Goal: Navigation & Orientation: Find specific page/section

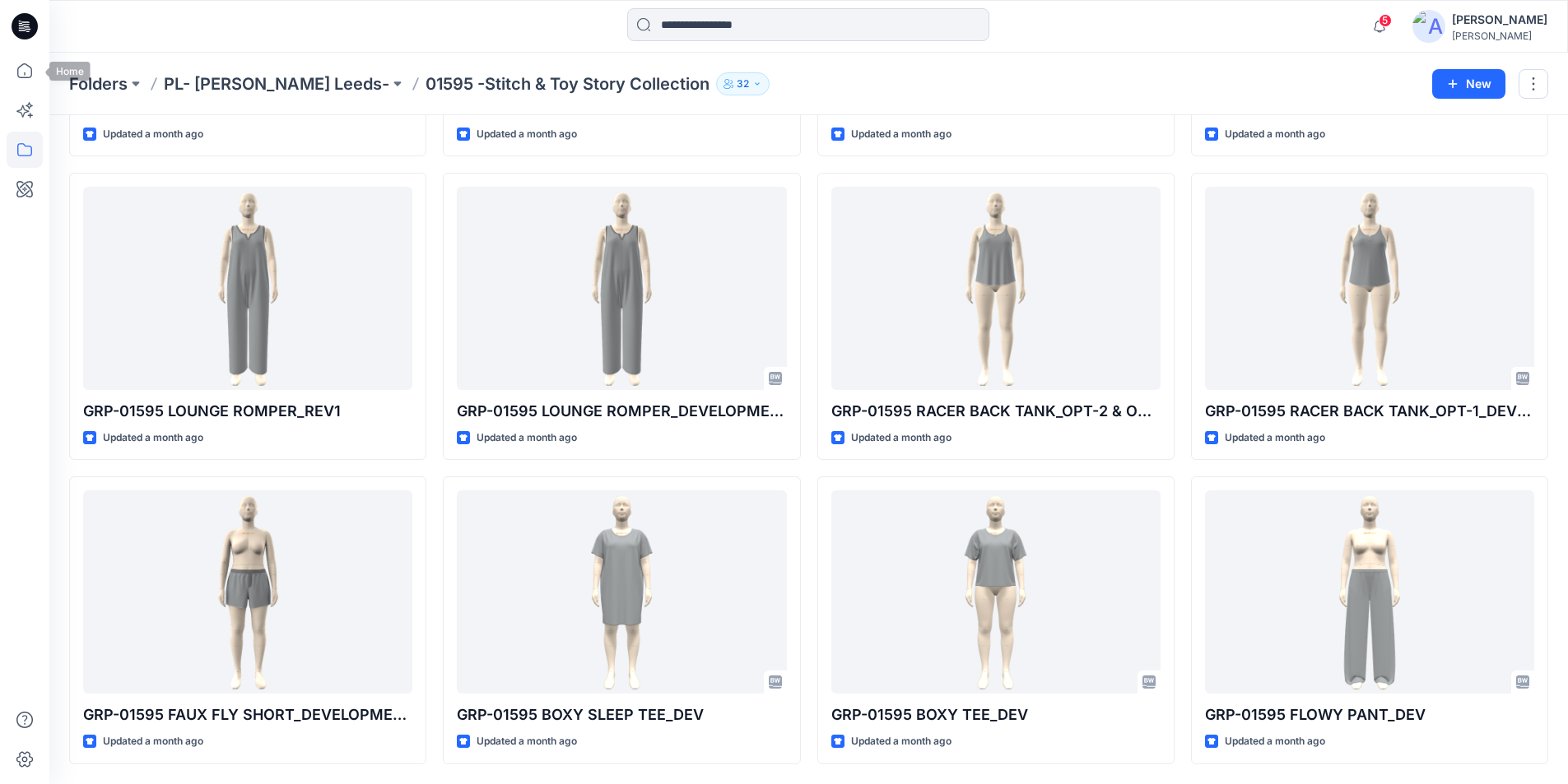
click at [27, 67] on icon at bounding box center [25, 71] width 36 height 36
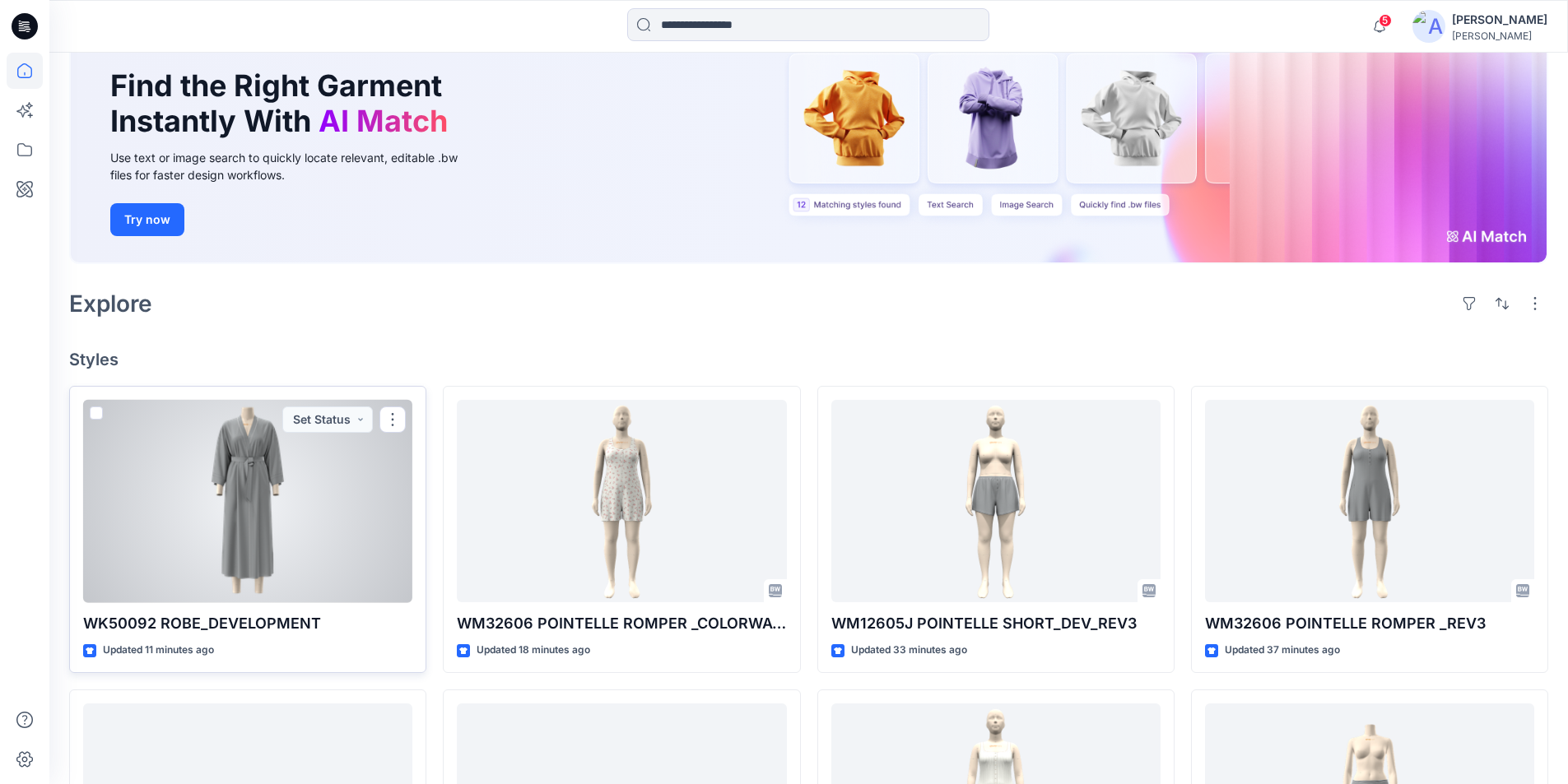
scroll to position [233, 0]
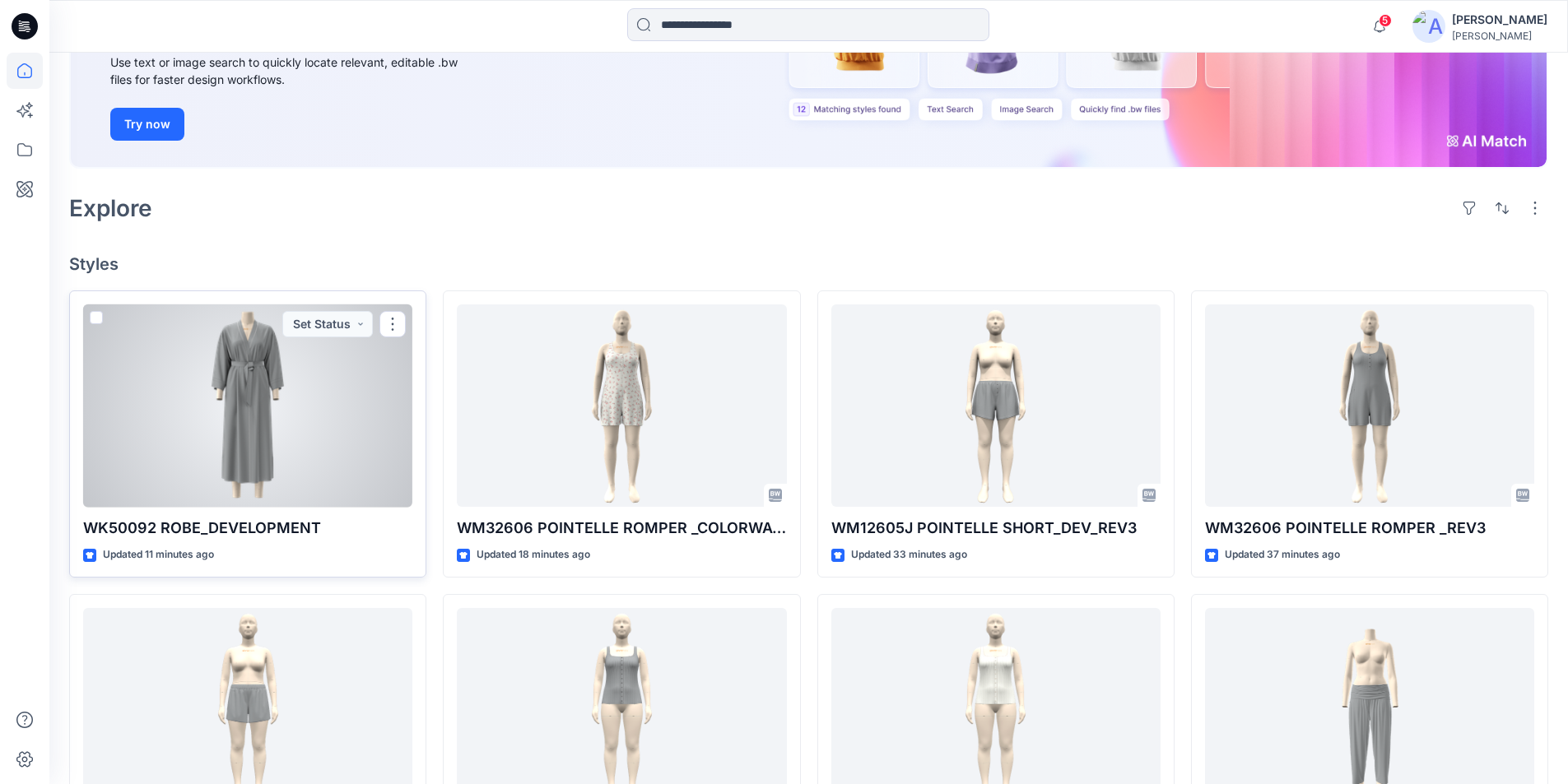
click at [291, 429] on div at bounding box center [247, 406] width 329 height 203
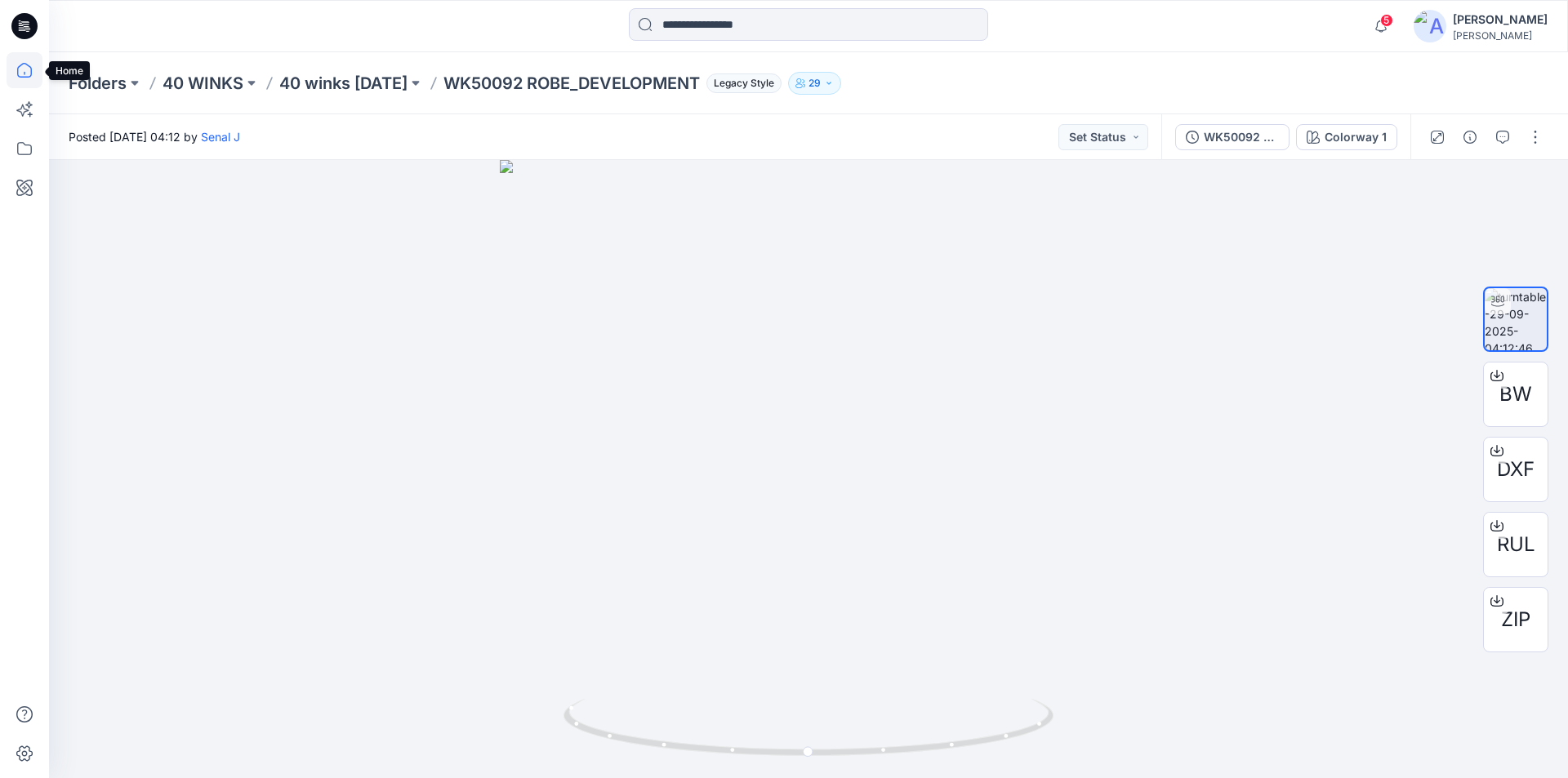
click at [20, 67] on icon at bounding box center [25, 71] width 15 height 15
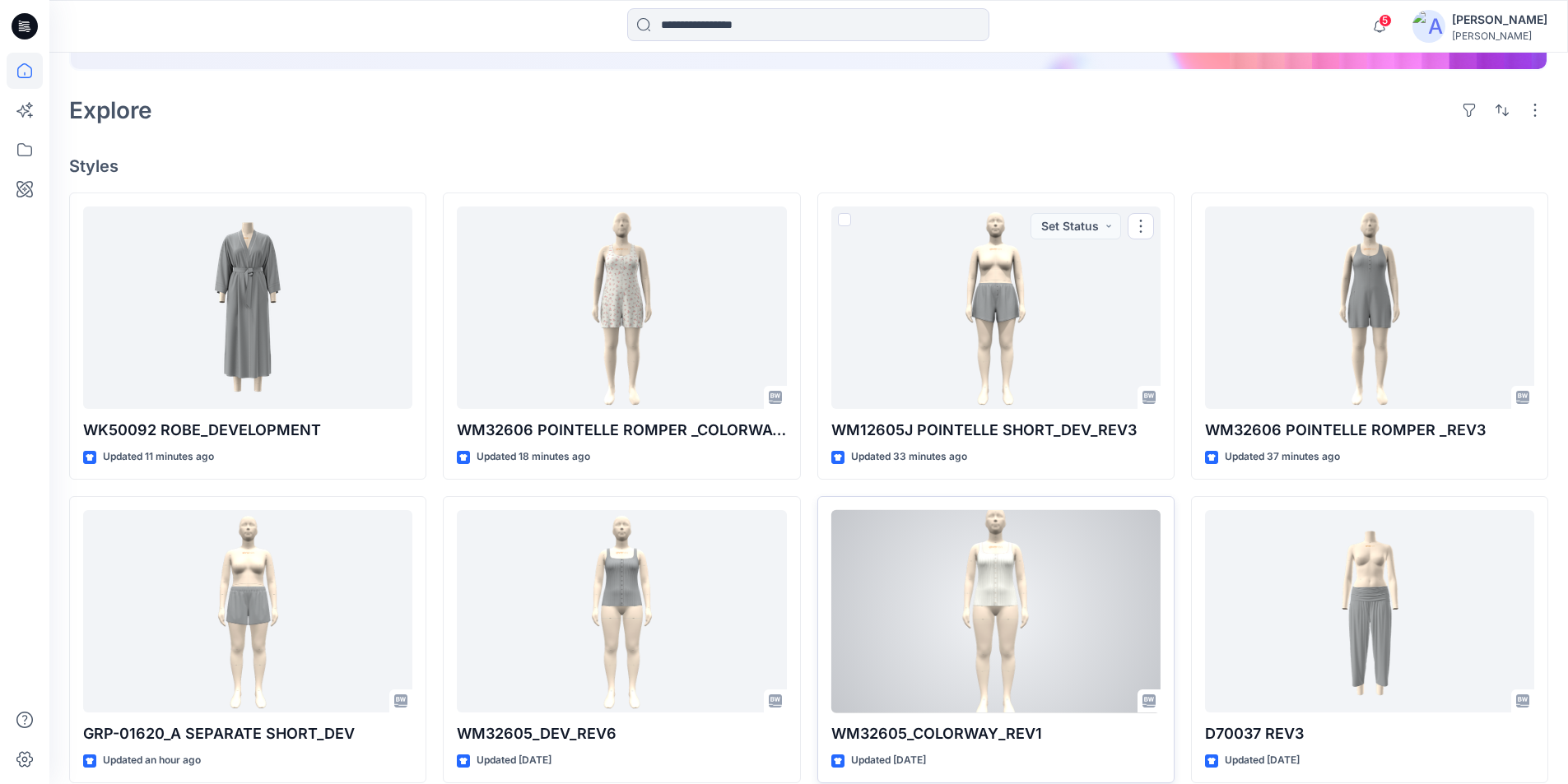
scroll to position [411, 0]
